Goal: Navigation & Orientation: Go to known website

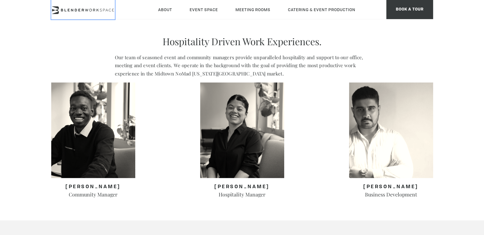
click at [77, 9] on icon at bounding box center [83, 10] width 64 height 8
